Goal: Task Accomplishment & Management: Use online tool/utility

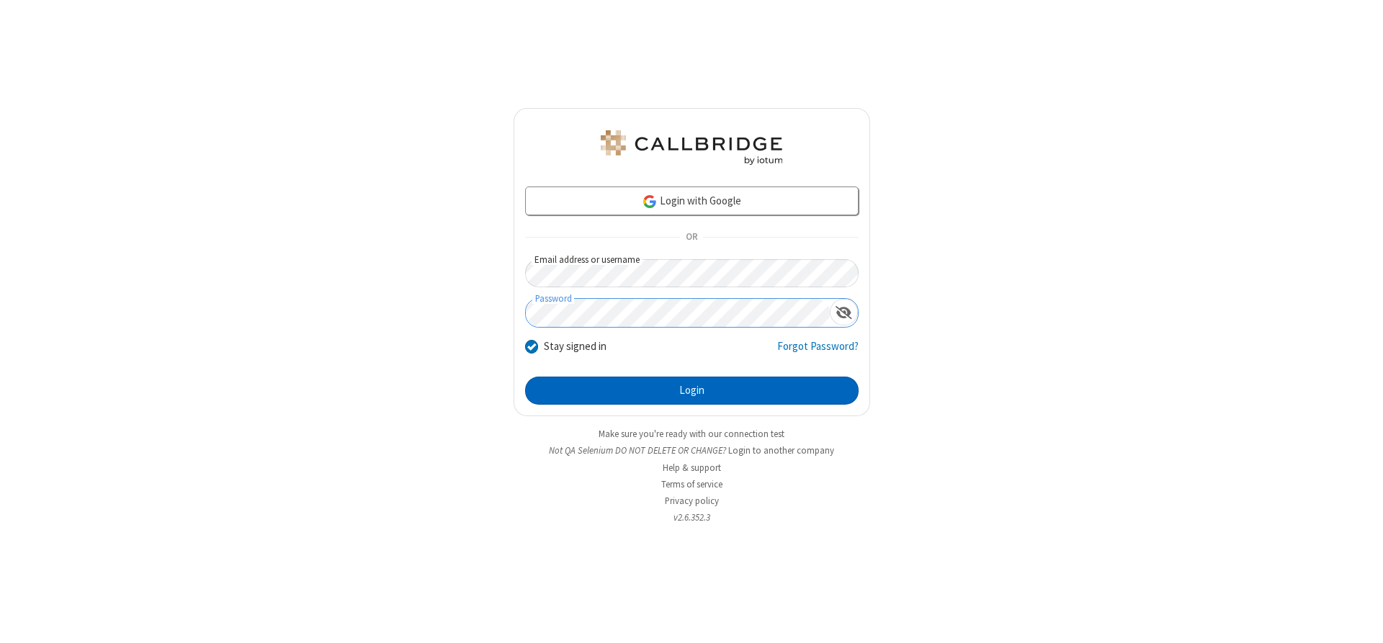
click at [692, 390] on button "Login" at bounding box center [692, 391] width 334 height 29
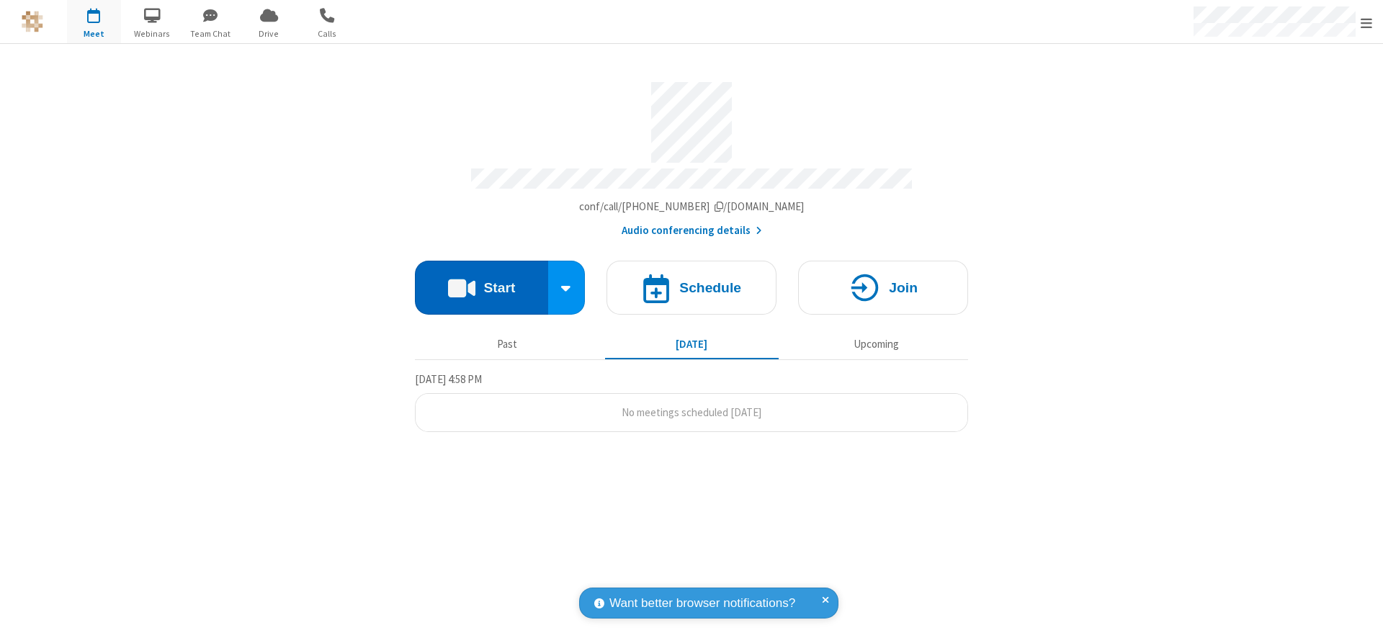
click at [481, 282] on button "Start" at bounding box center [481, 288] width 133 height 54
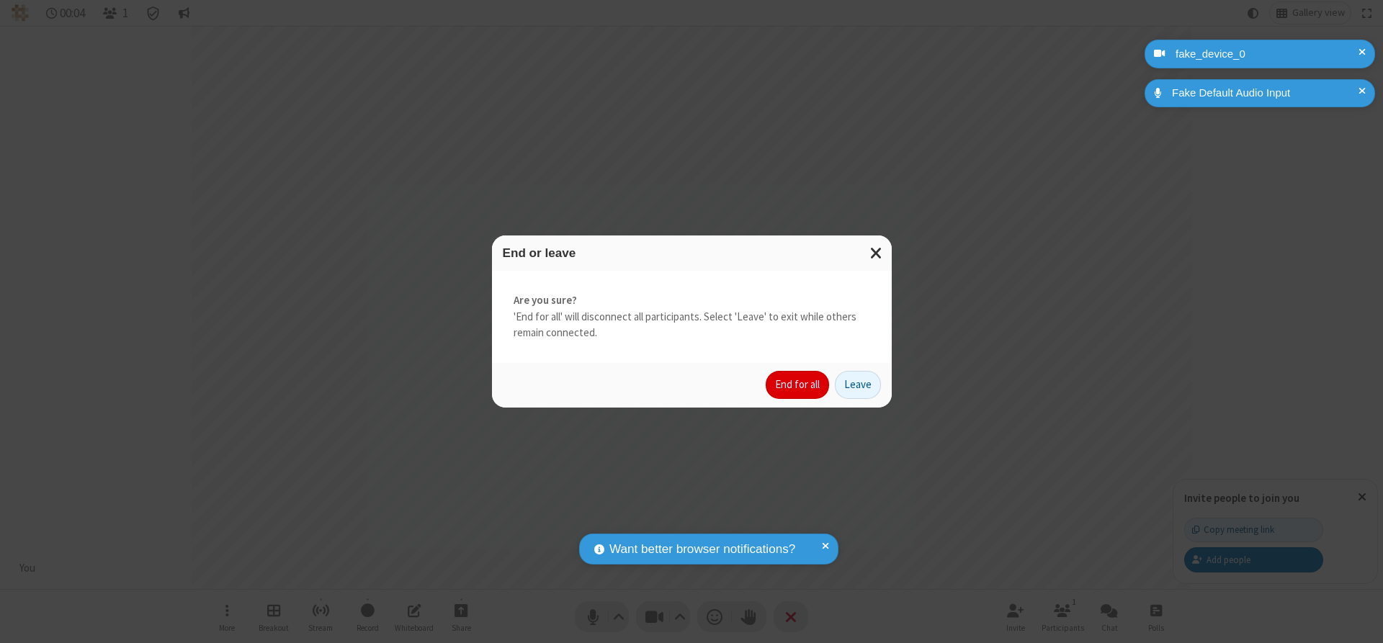
click at [798, 385] on button "End for all" at bounding box center [797, 385] width 63 height 29
